Goal: Information Seeking & Learning: Learn about a topic

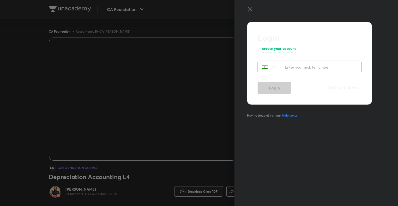
scroll to position [180, 0]
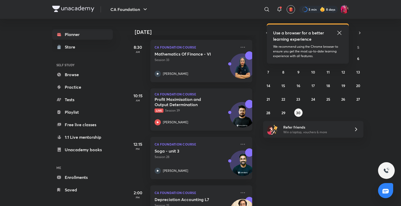
scroll to position [73, 0]
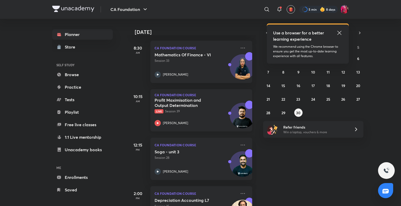
click at [157, 124] on icon at bounding box center [158, 123] width 2 height 2
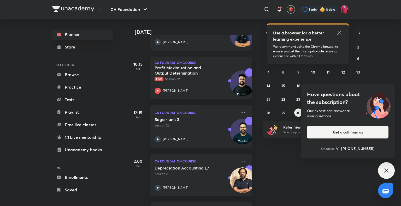
scroll to position [105, 0]
click at [388, 170] on icon at bounding box center [386, 171] width 6 height 6
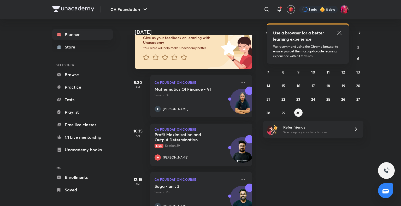
scroll to position [30, 0]
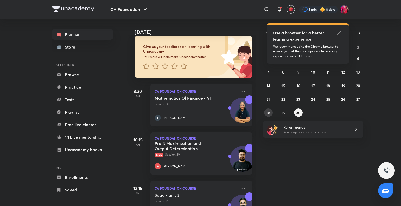
click at [271, 113] on button "28" at bounding box center [268, 113] width 8 height 8
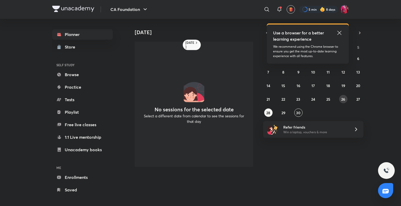
click at [344, 98] on abbr "26" at bounding box center [343, 99] width 4 height 5
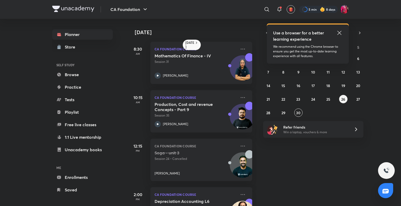
scroll to position [31, 0]
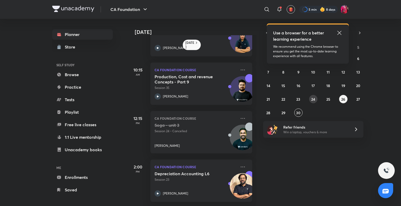
click at [315, 100] on button "24" at bounding box center [313, 99] width 8 height 8
click at [158, 190] on icon at bounding box center [157, 193] width 6 height 6
